Goal: Contribute content: Contribute content

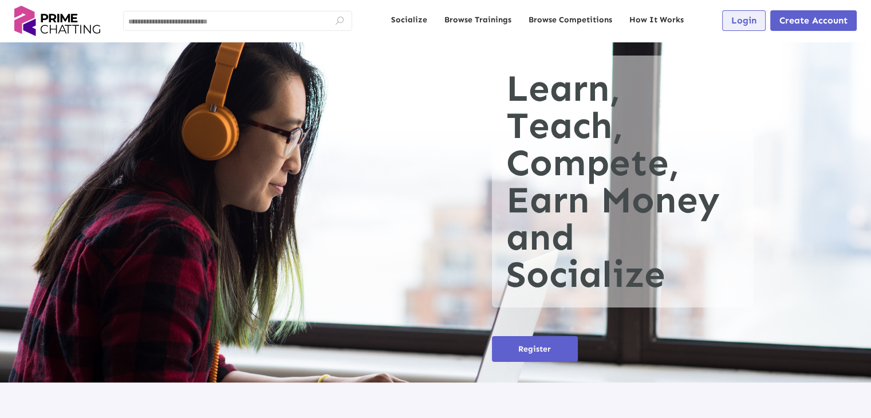
click at [733, 25] on span "Login" at bounding box center [744, 20] width 25 height 11
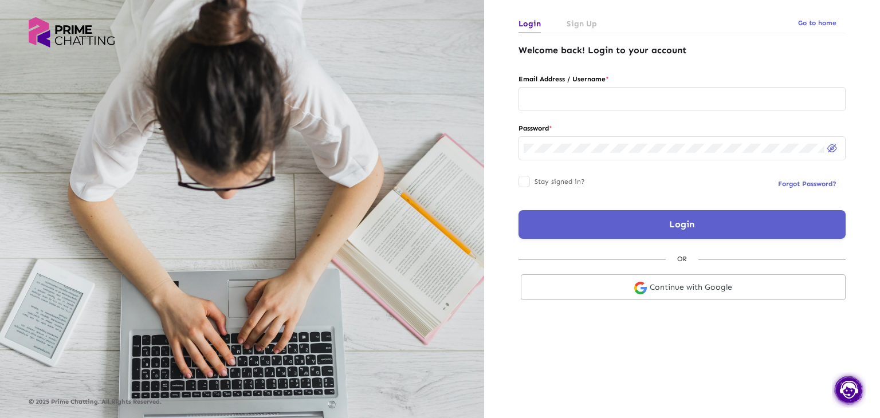
type input "**********"
click at [659, 96] on input "**********" at bounding box center [682, 99] width 317 height 9
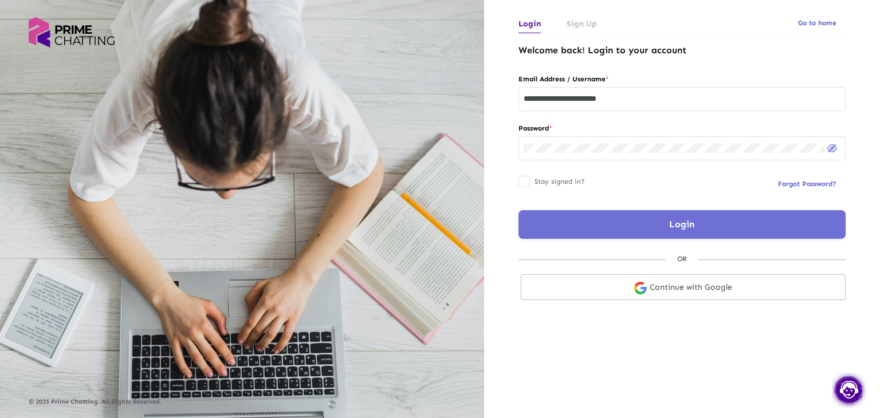
click at [623, 227] on button "Login" at bounding box center [682, 224] width 327 height 29
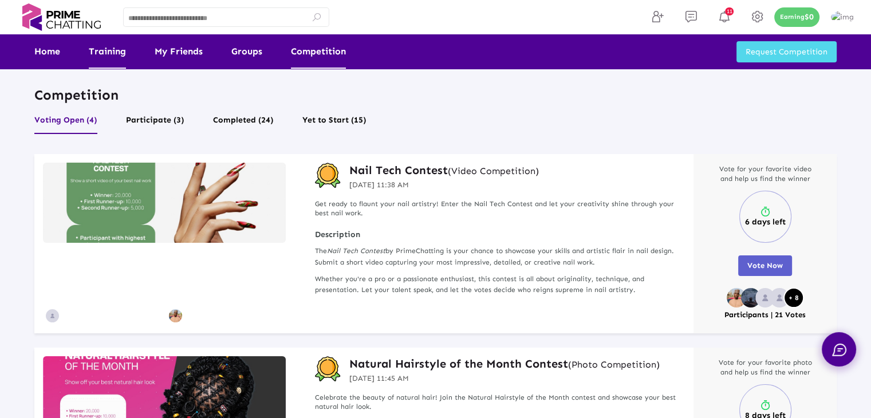
click at [106, 49] on link "Training" at bounding box center [107, 51] width 37 height 34
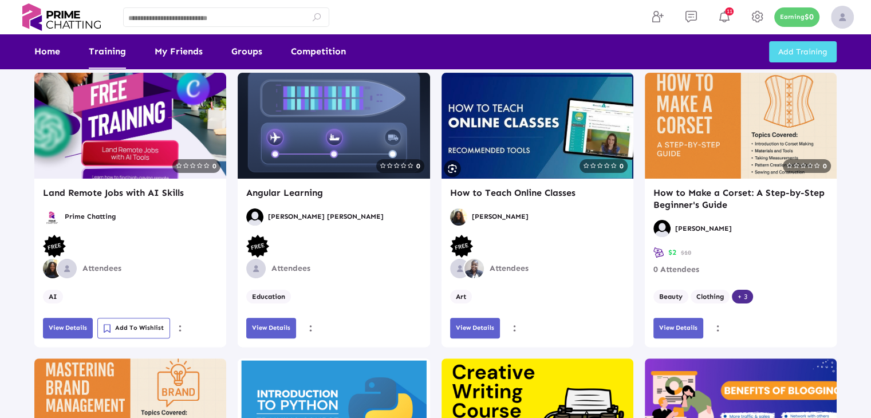
scroll to position [229, 0]
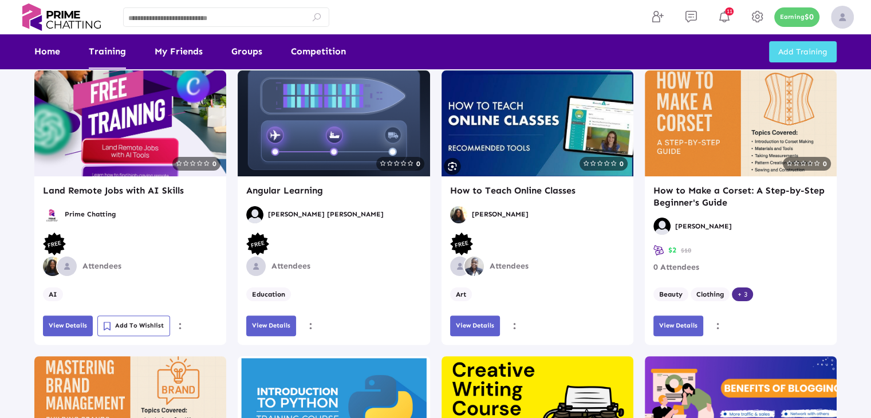
click at [278, 331] on button "View Details" at bounding box center [271, 326] width 50 height 21
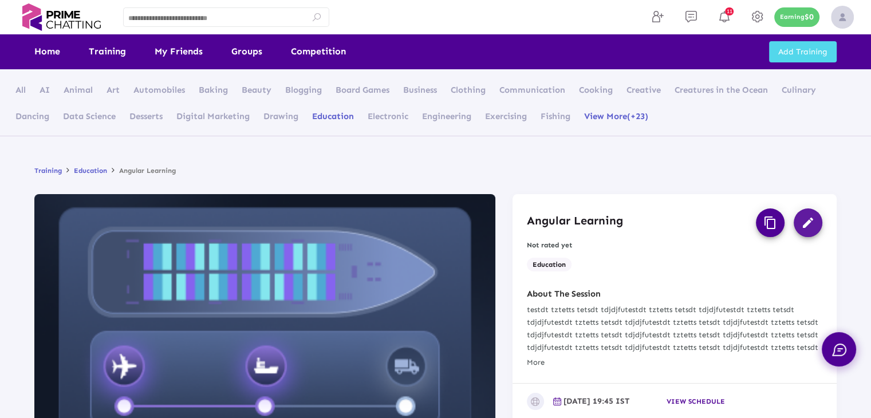
click at [811, 228] on mat-icon "edit" at bounding box center [809, 223] width 14 height 14
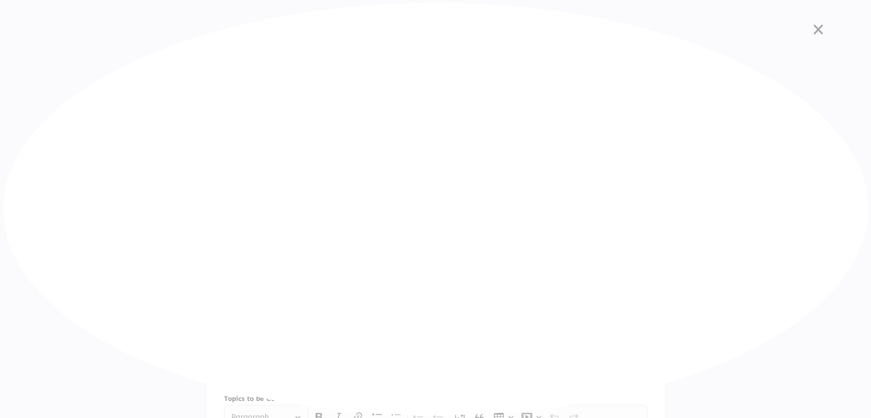
type input "**********"
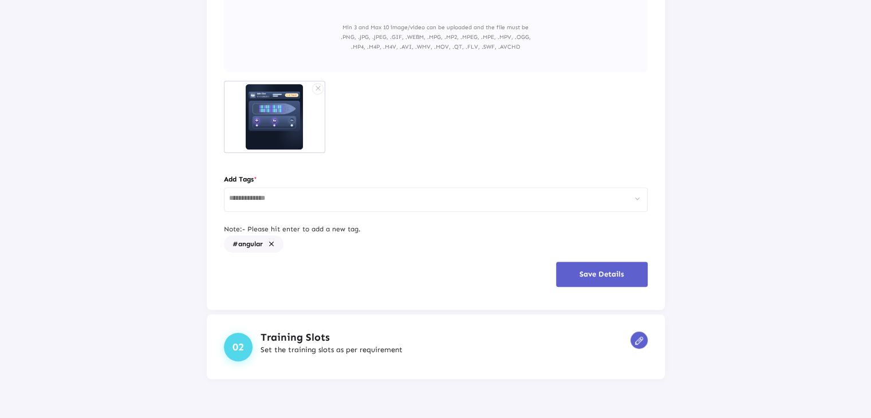
click at [637, 340] on img at bounding box center [639, 341] width 8 height 8
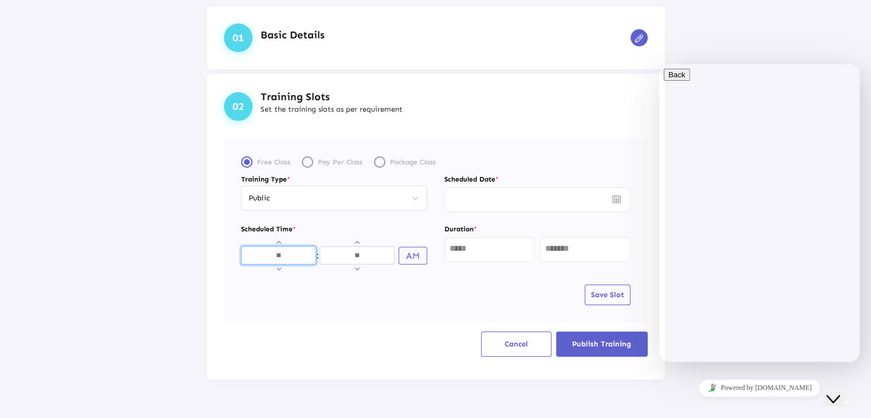
click at [277, 250] on input "Hours" at bounding box center [278, 255] width 75 height 18
type input "**"
click at [403, 253] on button "AM" at bounding box center [413, 256] width 29 height 18
click at [495, 241] on div at bounding box center [490, 248] width 80 height 27
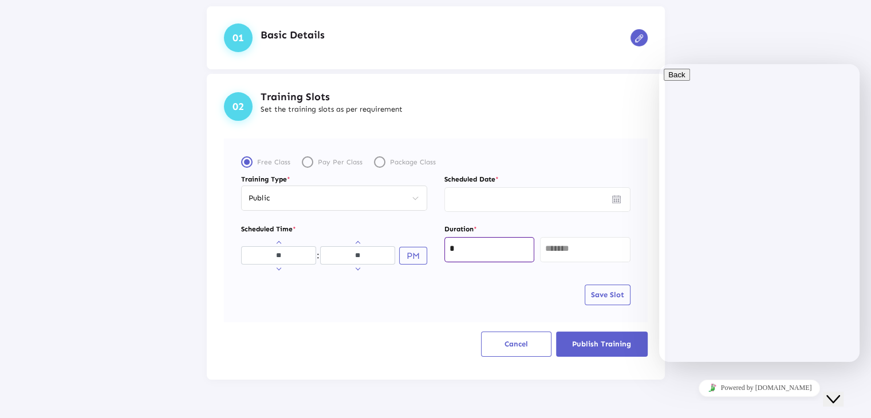
type input "*"
type input "**"
click at [612, 200] on img "Open calendar" at bounding box center [616, 199] width 9 height 8
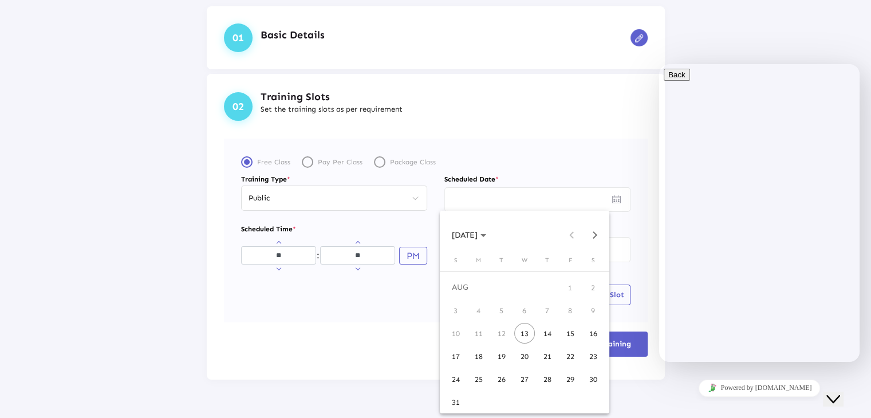
click at [526, 338] on div "13" at bounding box center [524, 333] width 21 height 21
type input "*********"
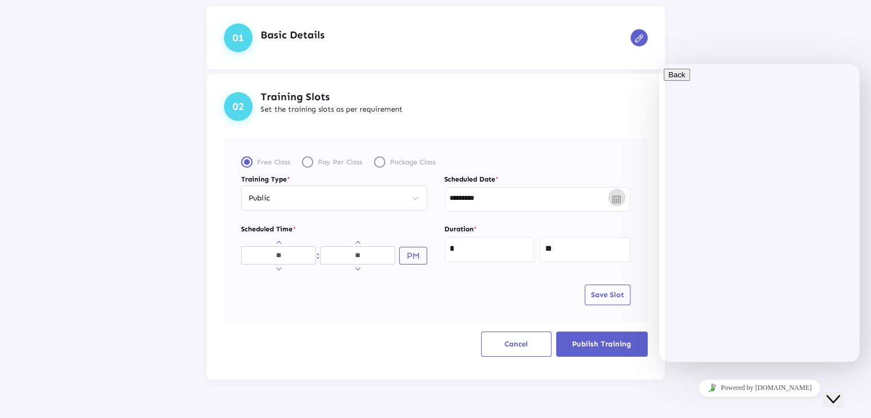
click at [607, 291] on span "Save Slot" at bounding box center [607, 294] width 33 height 9
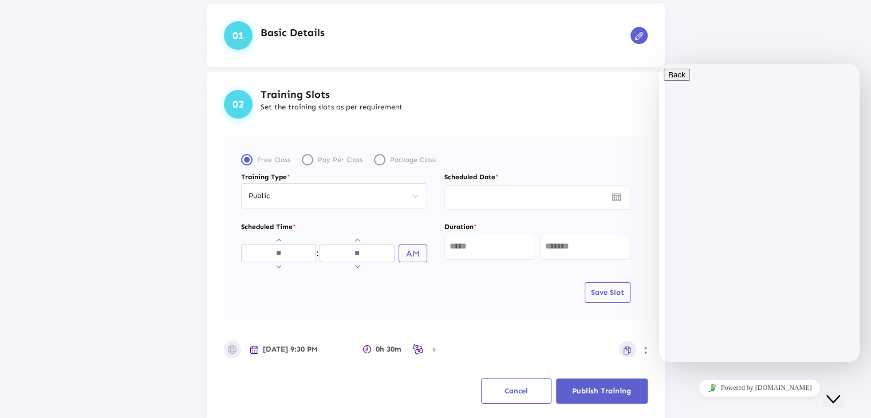
scroll to position [110, 0]
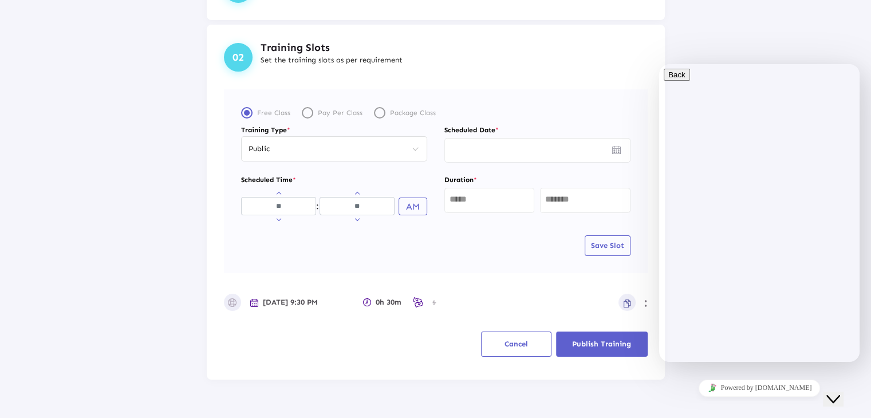
click at [594, 340] on span "Publish Training" at bounding box center [601, 344] width 59 height 9
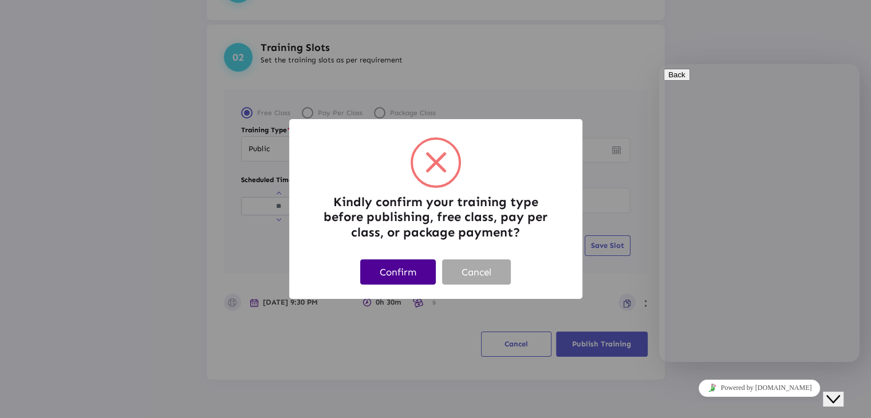
click at [406, 272] on button "Confirm" at bounding box center [398, 272] width 76 height 25
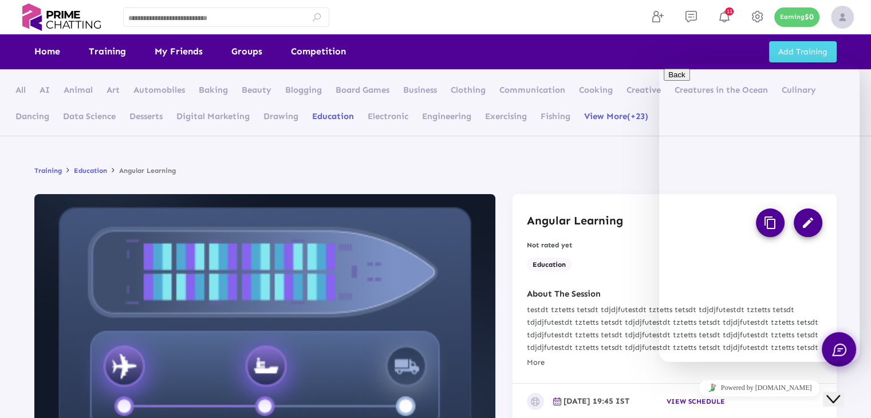
click at [840, 392] on icon "Close Chat This icon closes the chat window." at bounding box center [834, 399] width 14 height 14
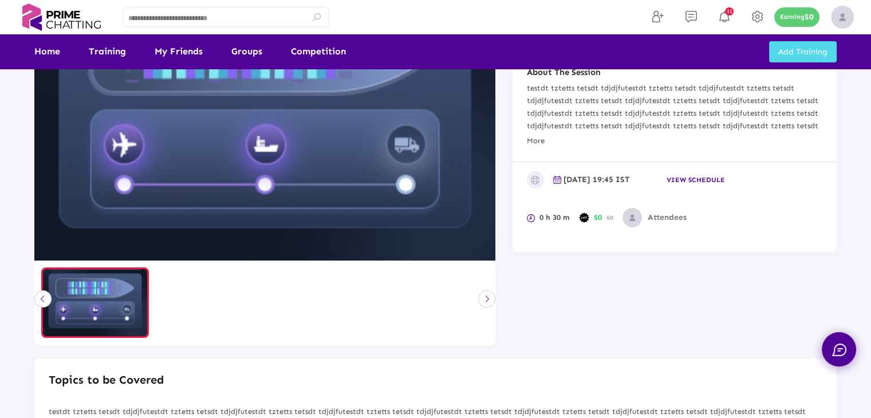
scroll to position [229, 0]
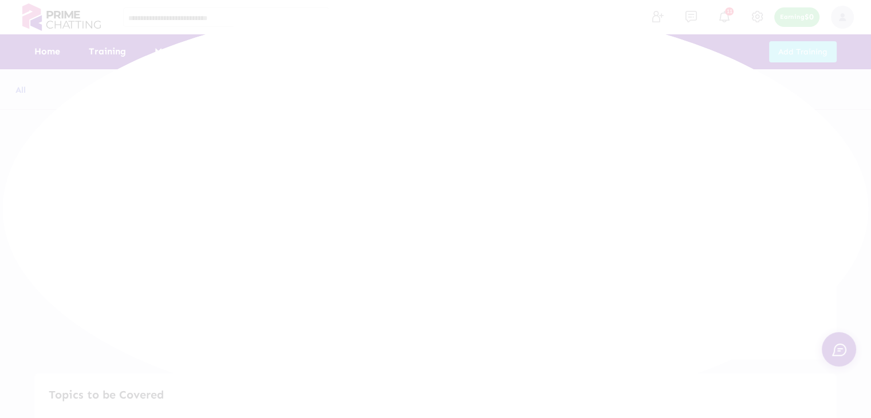
scroll to position [229, 0]
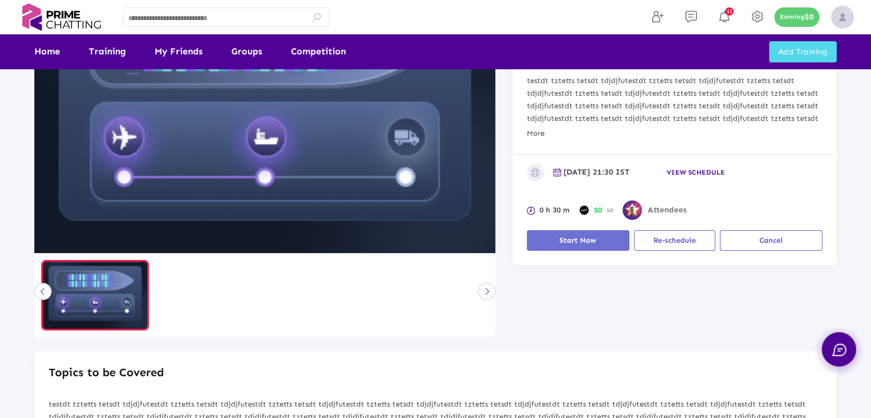
click at [596, 239] on button "Start Now" at bounding box center [578, 240] width 103 height 21
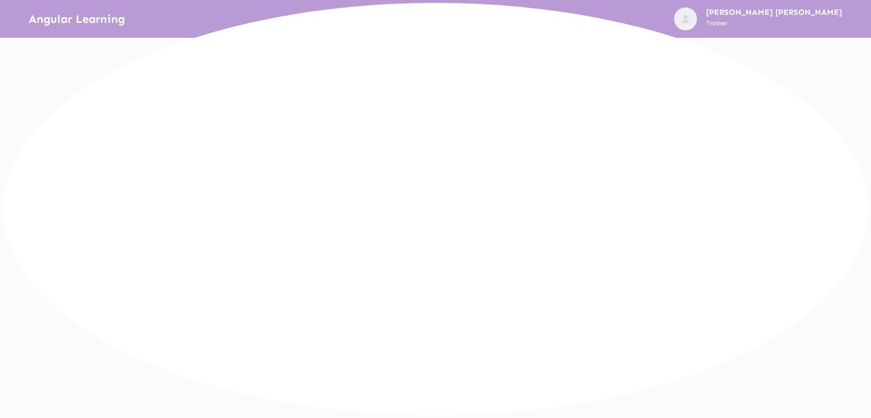
scroll to position [0, 0]
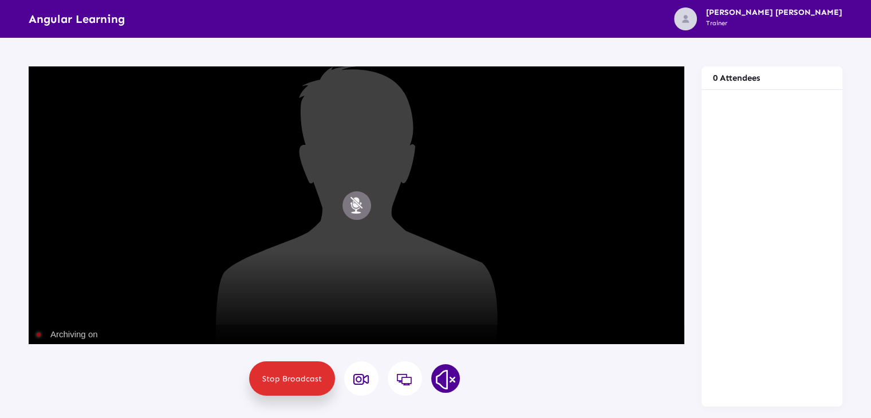
click at [358, 205] on button "Mute" at bounding box center [357, 205] width 29 height 29
click at [358, 376] on icon at bounding box center [361, 380] width 17 height 14
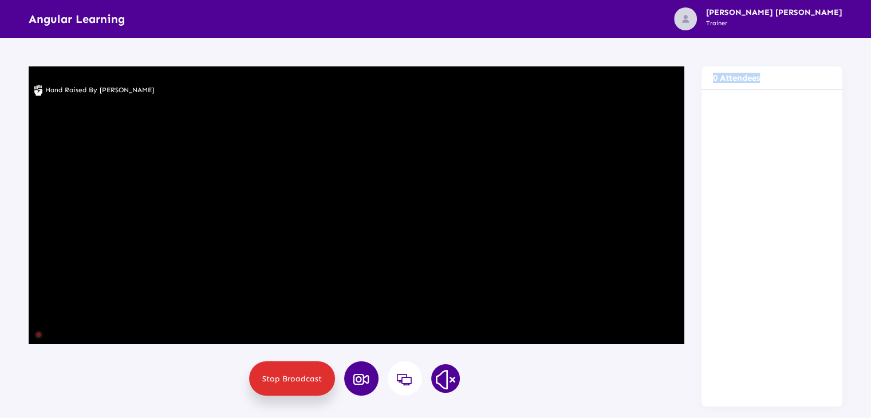
drag, startPoint x: 714, startPoint y: 76, endPoint x: 810, endPoint y: 68, distance: 96.6
click at [810, 68] on div "0 Attendees" at bounding box center [772, 77] width 141 height 23
click at [438, 376] on img at bounding box center [445, 380] width 29 height 29
click at [449, 376] on img at bounding box center [445, 380] width 29 height 29
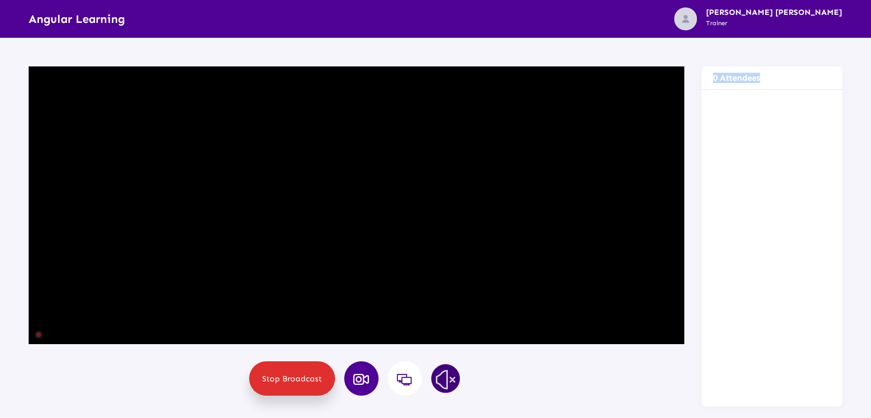
click at [449, 376] on img at bounding box center [445, 380] width 29 height 29
click at [408, 376] on icon at bounding box center [404, 380] width 17 height 14
click at [769, 207] on div at bounding box center [772, 247] width 129 height 293
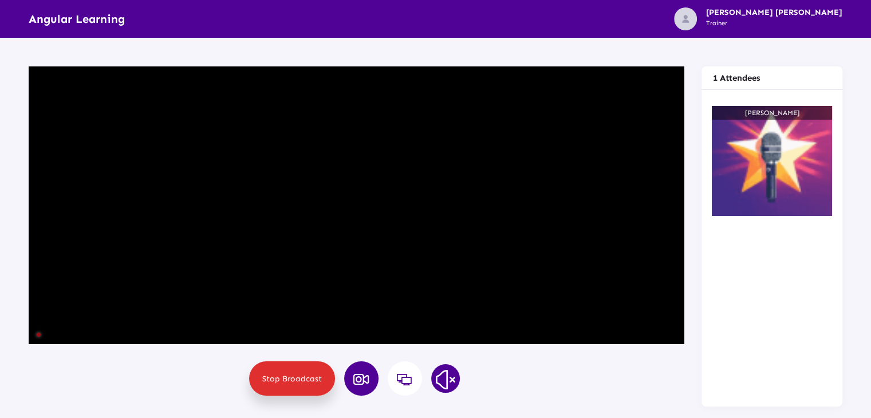
click at [855, 281] on div "Sorry, Web RTC is not available in your browser {"name":"[PERSON_NAME] [PERSON_…" at bounding box center [435, 233] width 871 height 390
click at [816, 274] on div "Sorry, Web RTC is not available in your browser {"name":"[PERSON_NAME]","userna…" at bounding box center [772, 247] width 129 height 293
click at [768, 166] on button "Mute" at bounding box center [772, 161] width 29 height 29
click at [303, 380] on span "Stop Broadcast" at bounding box center [292, 379] width 60 height 10
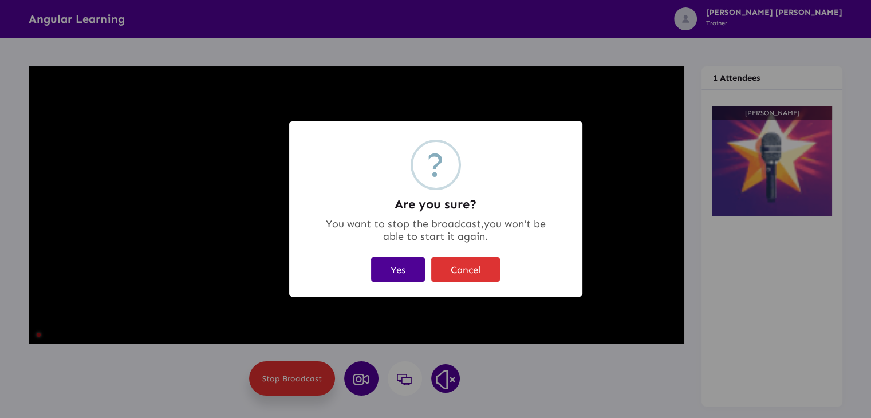
click at [394, 273] on button "Yes" at bounding box center [398, 269] width 54 height 25
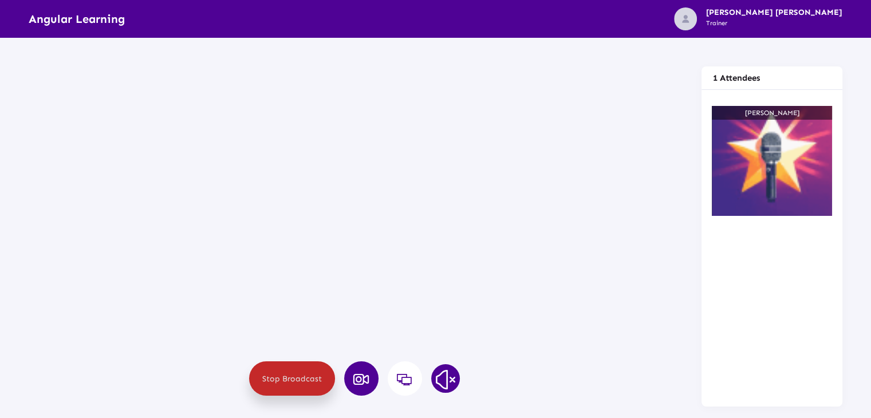
scroll to position [229, 0]
